Goal: Ask a question

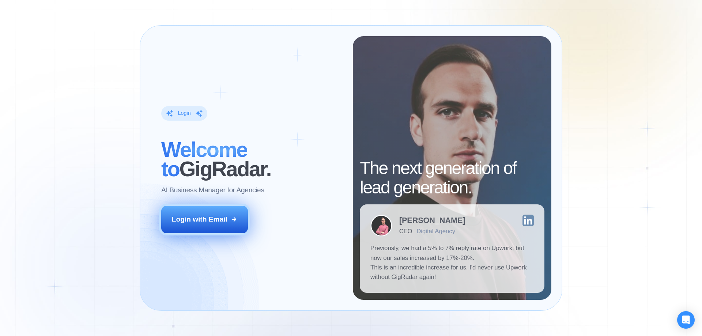
click at [227, 222] on div "Login with Email" at bounding box center [200, 220] width 56 height 10
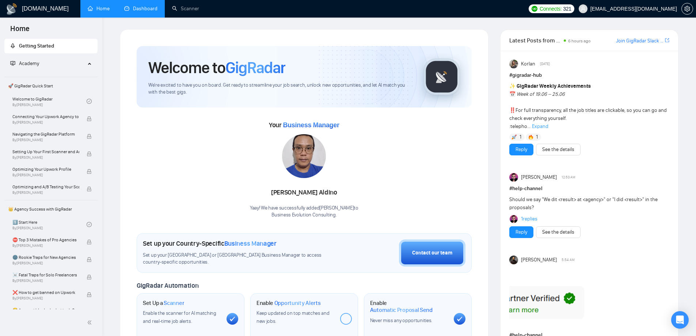
click at [141, 8] on link "Dashboard" at bounding box center [140, 8] width 33 height 6
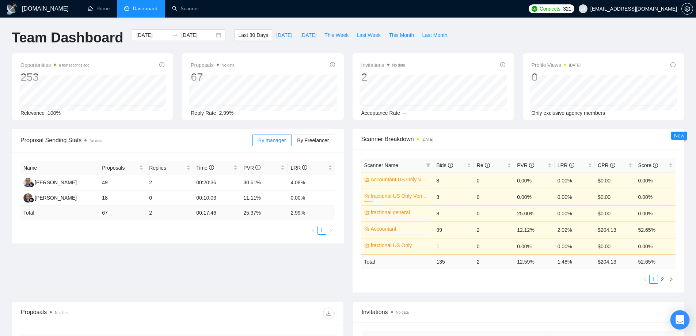
click at [681, 321] on icon "Open Intercom Messenger" at bounding box center [680, 320] width 8 height 10
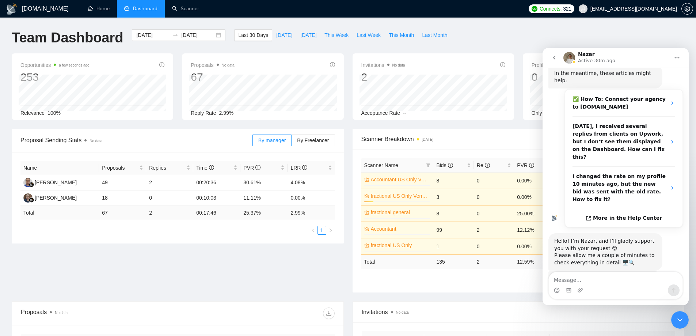
scroll to position [157, 0]
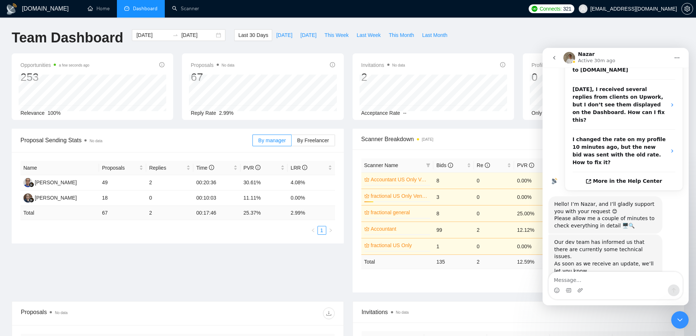
click at [598, 277] on textarea "Message…" at bounding box center [616, 278] width 134 height 12
click at [605, 280] on textarea "Message…" at bounding box center [616, 278] width 134 height 12
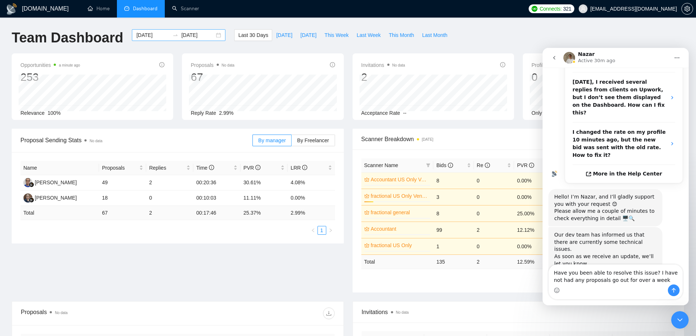
type textarea "Have you been able to resolve this issue? I have not had any proposals go out f…"
click at [215, 36] on div "[DATE] [DATE]" at bounding box center [179, 35] width 94 height 12
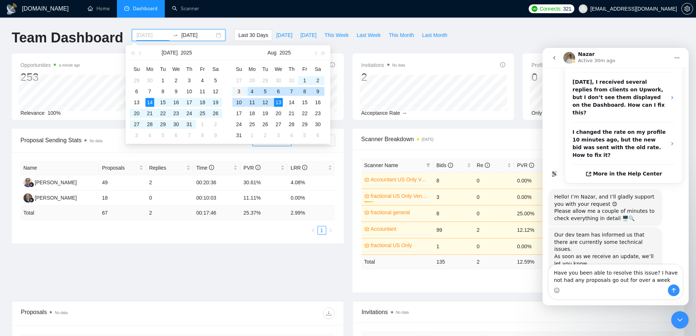
type input "[DATE]"
click at [241, 91] on div "3" at bounding box center [239, 91] width 9 height 9
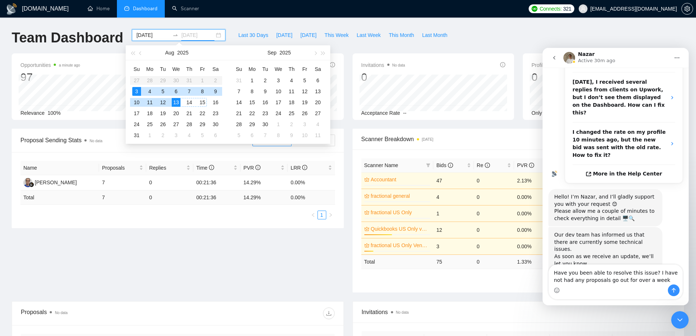
type input "[DATE]"
click at [177, 101] on div "13" at bounding box center [176, 102] width 9 height 9
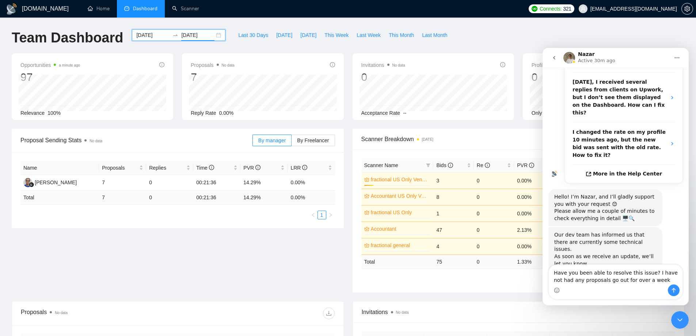
click at [214, 34] on div "[DATE] [DATE]" at bounding box center [179, 35] width 94 height 12
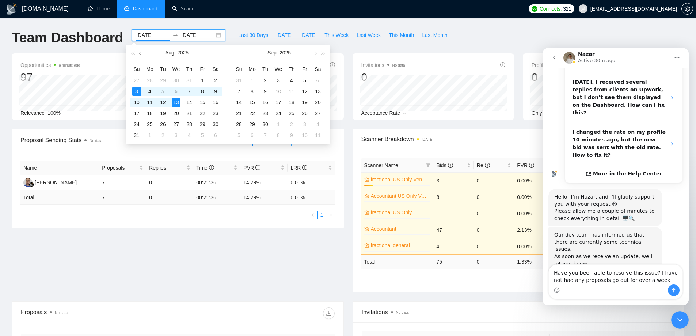
click at [141, 53] on span "button" at bounding box center [141, 53] width 4 height 4
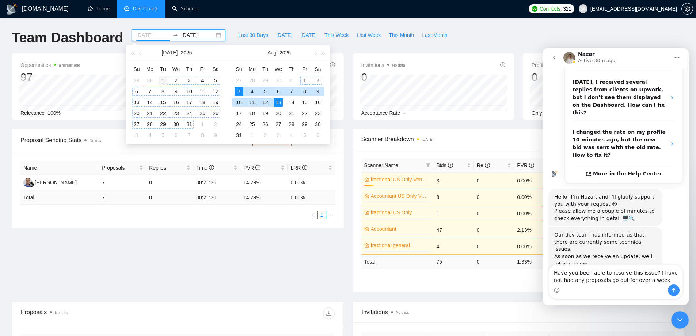
type input "[DATE]"
click at [162, 78] on div "1" at bounding box center [163, 80] width 9 height 9
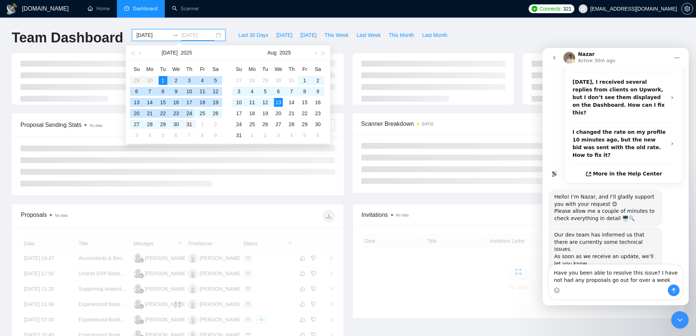
type input "[DATE]"
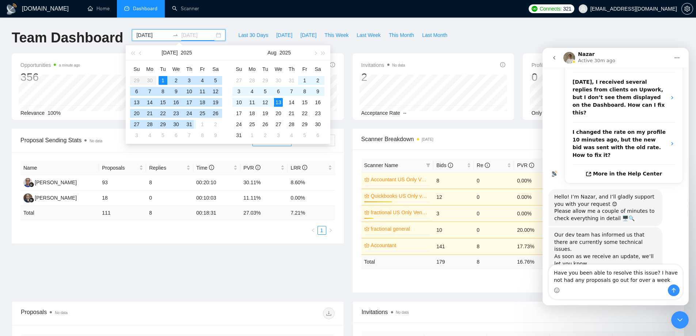
click at [188, 121] on div "31" at bounding box center [189, 124] width 9 height 9
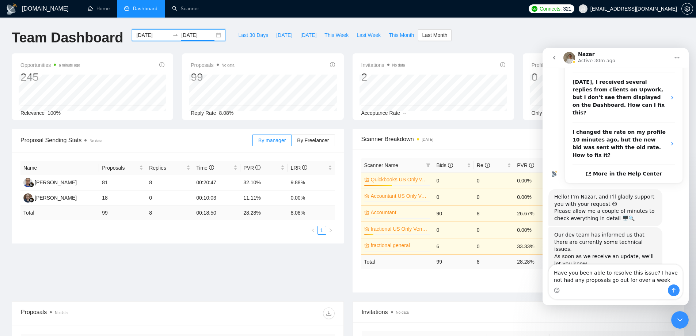
click at [212, 34] on div "[DATE] [DATE]" at bounding box center [179, 35] width 94 height 12
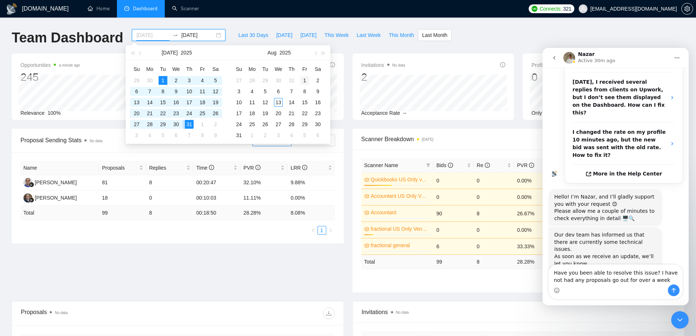
type input "[DATE]"
click at [305, 80] on div "1" at bounding box center [304, 80] width 9 height 9
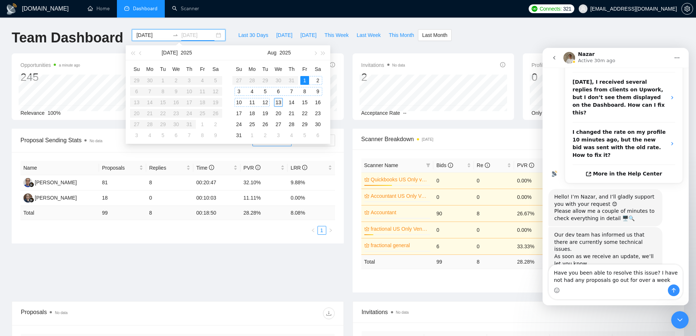
type input "[DATE]"
click at [278, 101] on div "13" at bounding box center [278, 102] width 9 height 9
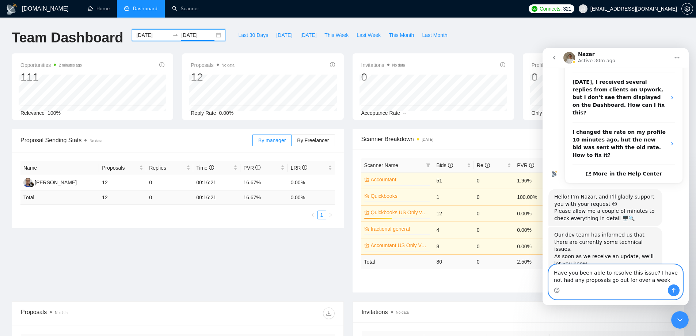
click at [655, 280] on textarea "Have you been able to resolve this issue? I have not had any proposals go out f…" at bounding box center [616, 275] width 134 height 20
click at [214, 35] on div "[DATE] [DATE]" at bounding box center [179, 35] width 94 height 12
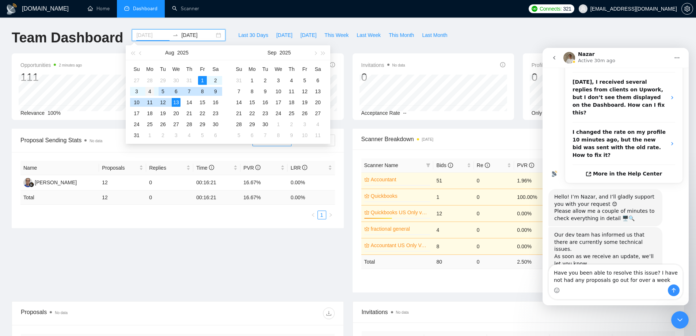
type input "[DATE]"
click at [148, 89] on div "4" at bounding box center [149, 91] width 9 height 9
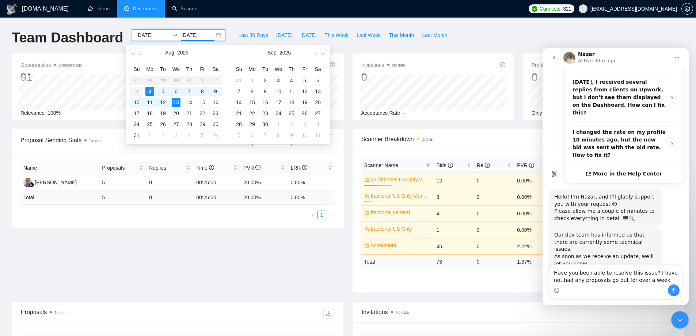
type input "[DATE]"
click at [492, 27] on div "[DOMAIN_NAME] Home Dashboard Scanner Connects: 321 [EMAIL_ADDRESS][DOMAIN_NAME]…" at bounding box center [348, 256] width 696 height 513
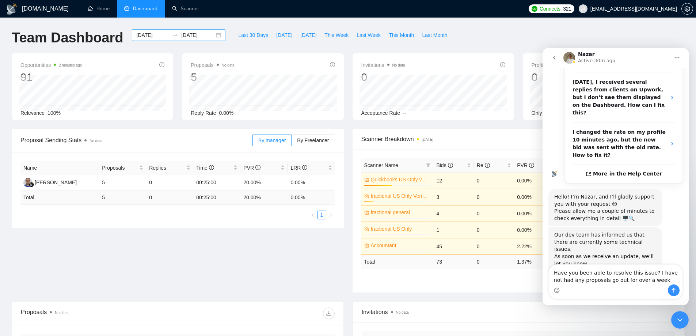
click at [213, 34] on div "[DATE] [DATE]" at bounding box center [179, 35] width 94 height 12
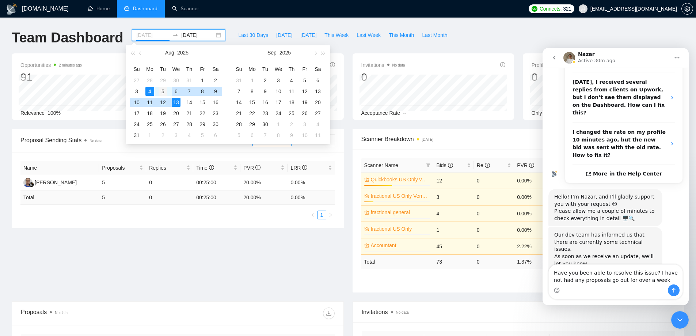
type input "[DATE]"
click at [164, 91] on div "5" at bounding box center [163, 91] width 9 height 9
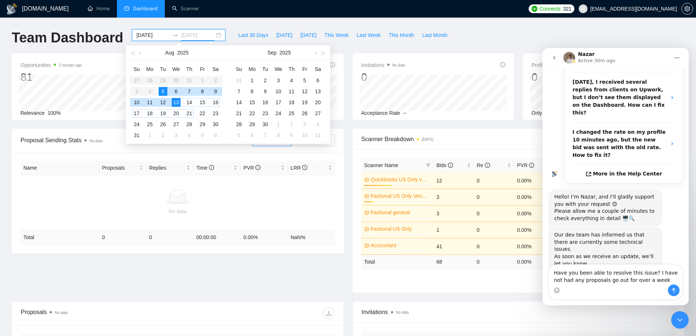
type input "[DATE]"
click at [494, 25] on div "[DOMAIN_NAME] Home Dashboard Scanner Connects: 321 [EMAIL_ADDRESS][DOMAIN_NAME]…" at bounding box center [348, 241] width 696 height 483
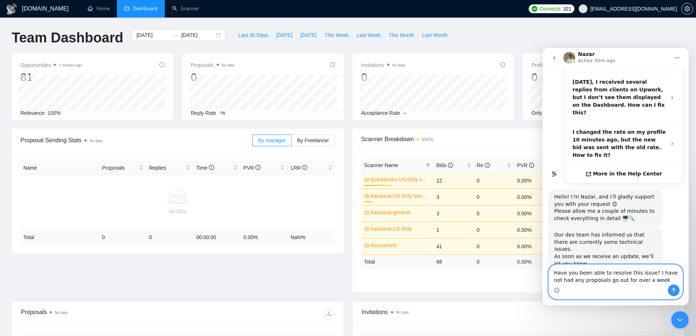
click at [657, 280] on textarea "Have you been able to resolve this issue? I have not had any proposals go out f…" at bounding box center [616, 275] width 134 height 20
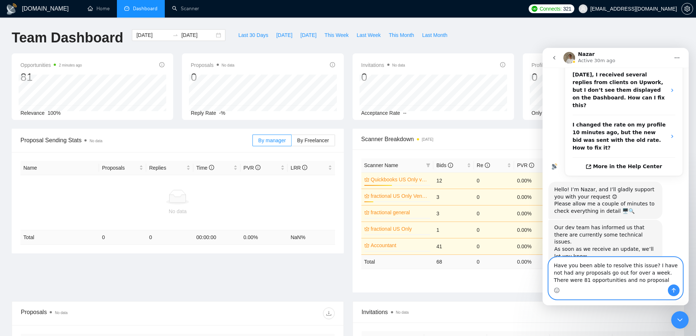
type textarea "Have you been able to resolve this issue? I have not had any proposals go out f…"
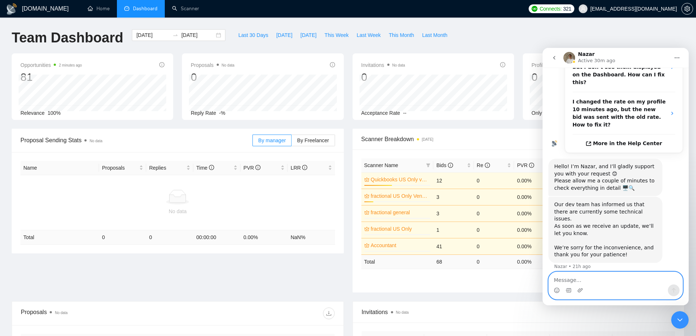
scroll to position [220, 0]
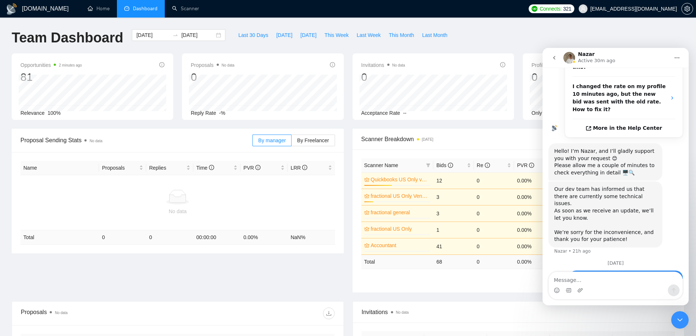
click at [678, 318] on icon "Close Intercom Messenger" at bounding box center [680, 319] width 9 height 9
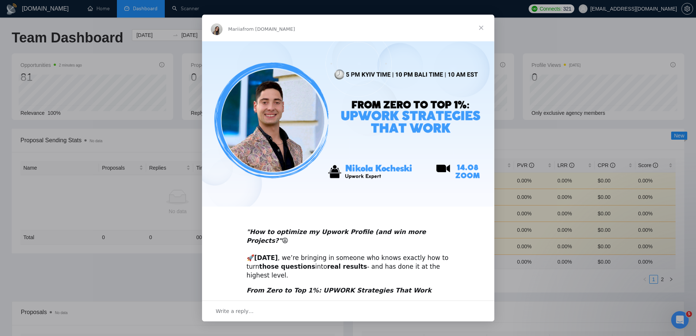
click at [482, 29] on span "Close" at bounding box center [481, 28] width 26 height 26
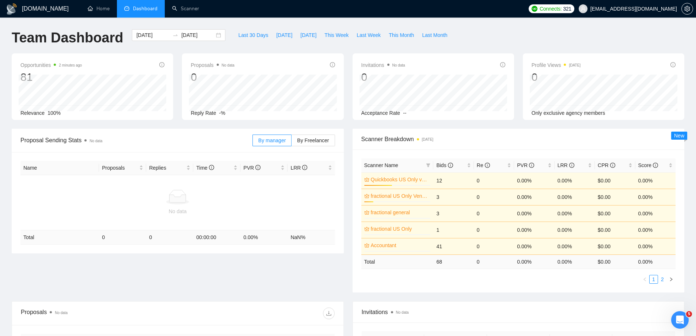
click at [662, 278] on link "2" at bounding box center [663, 279] width 8 height 8
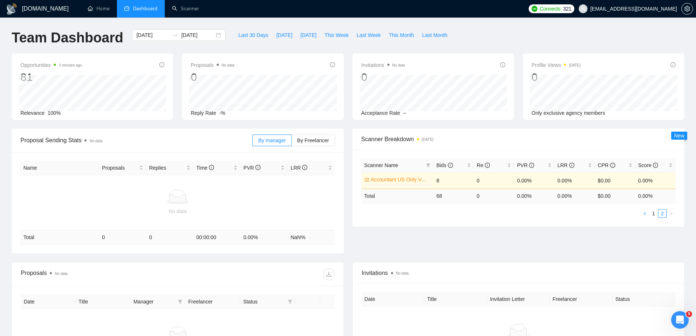
click at [645, 214] on icon "left" at bounding box center [645, 213] width 4 height 4
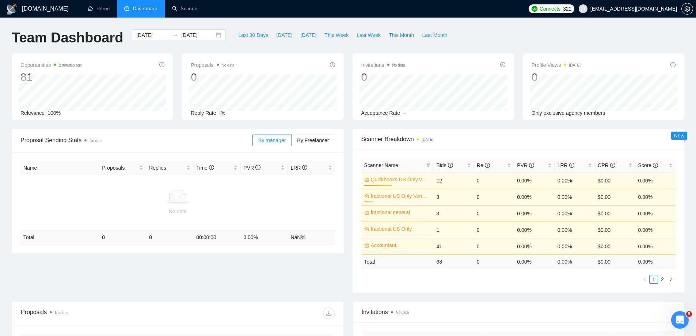
click at [440, 181] on td "12" at bounding box center [453, 180] width 40 height 16
click at [681, 322] on icon "Open Intercom Messenger" at bounding box center [680, 320] width 12 height 12
